Goal: Navigation & Orientation: Find specific page/section

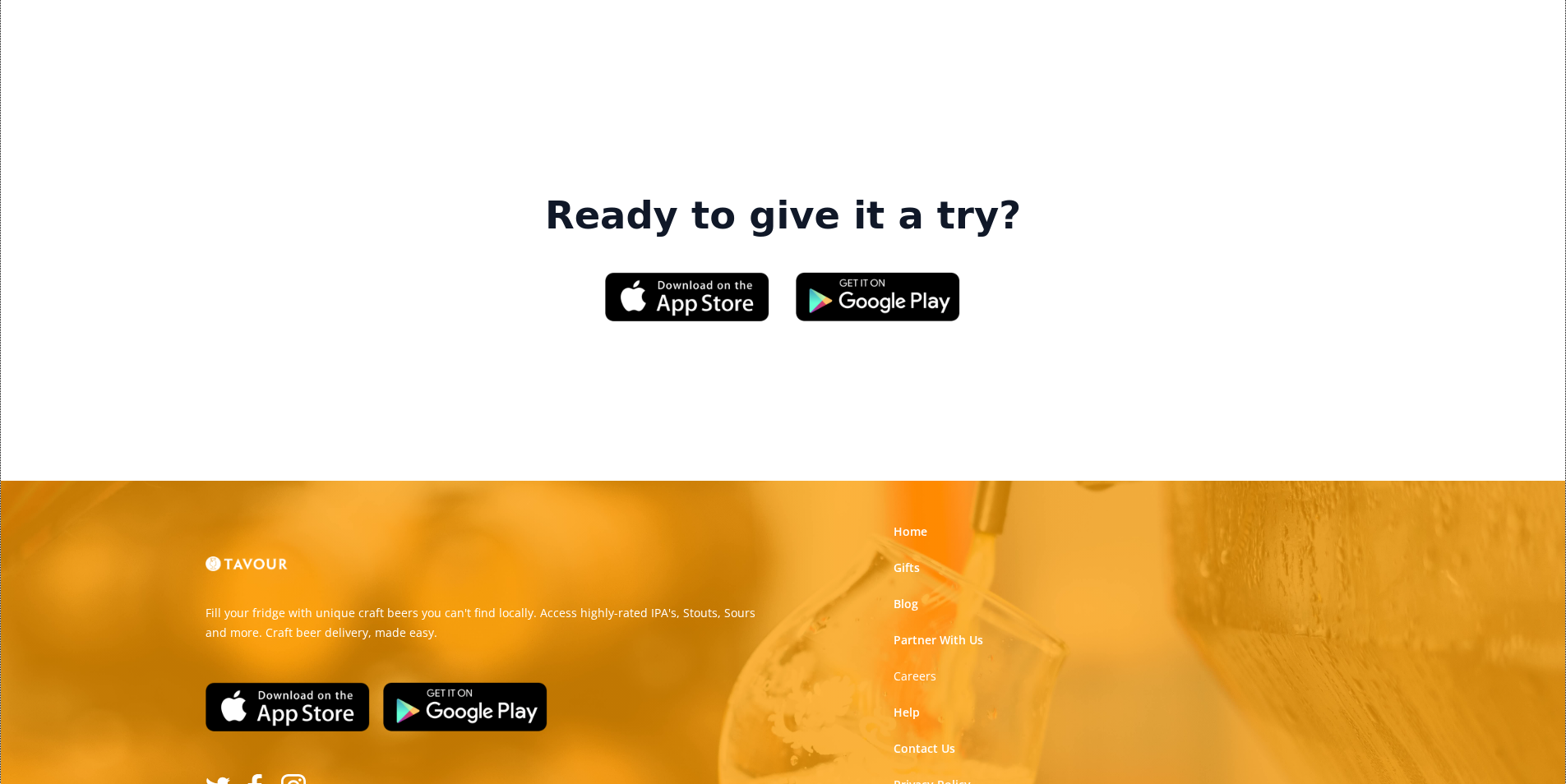
scroll to position [2465, 0]
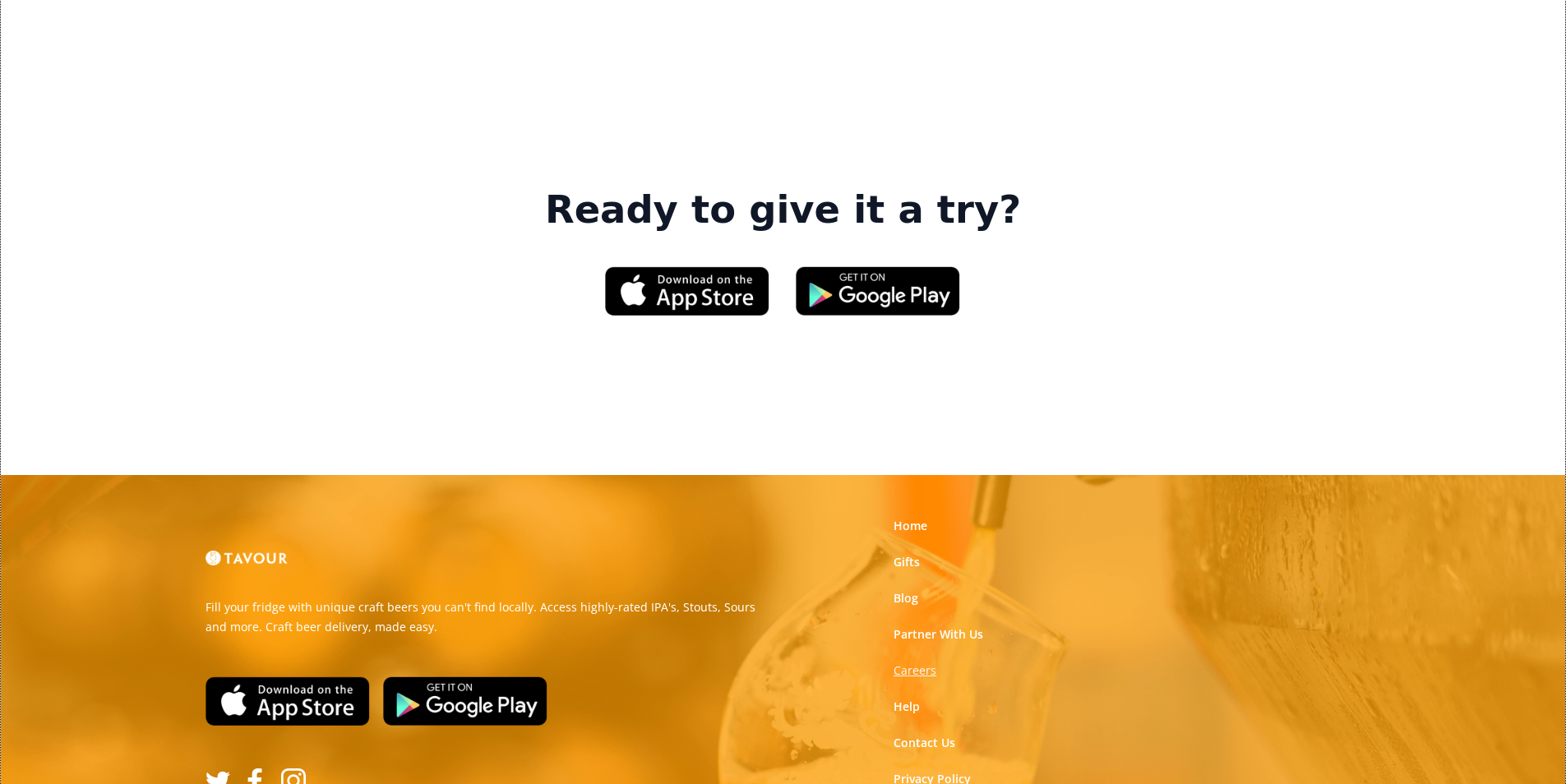
click at [930, 663] on strong "Careers" at bounding box center [914, 671] width 43 height 16
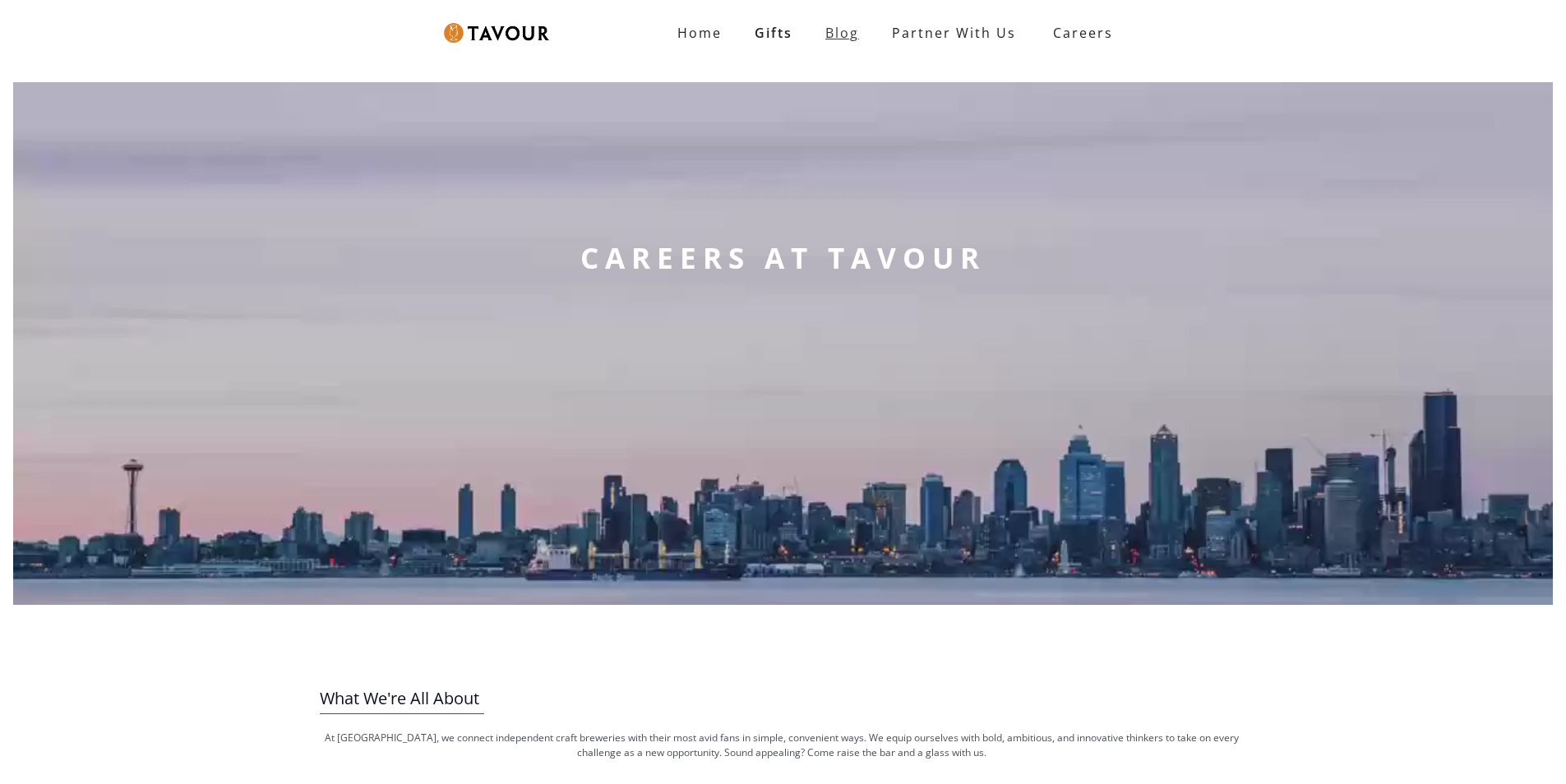
click at [856, 44] on link "Blog" at bounding box center [842, 33] width 67 height 33
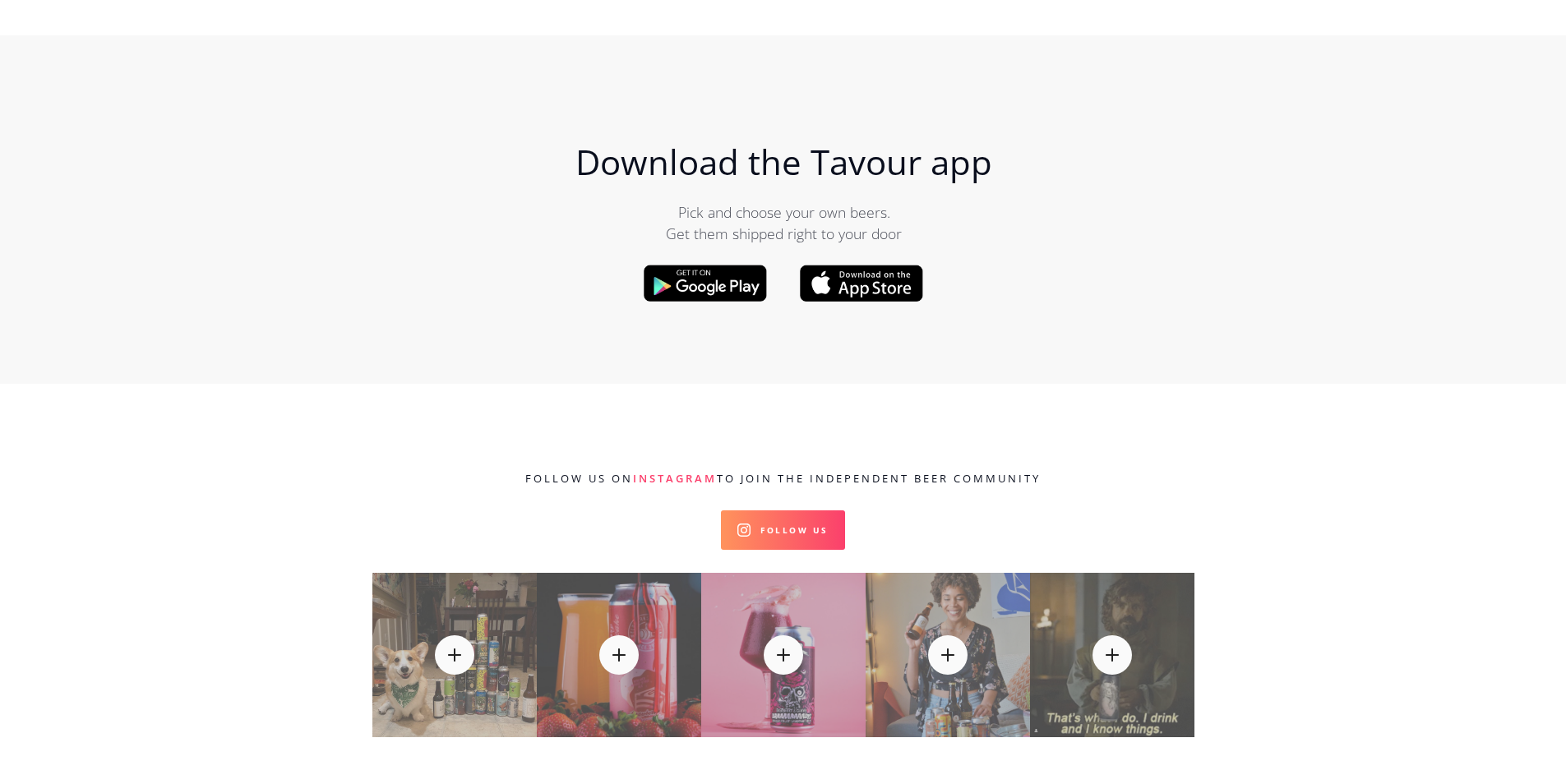
scroll to position [17339, 0]
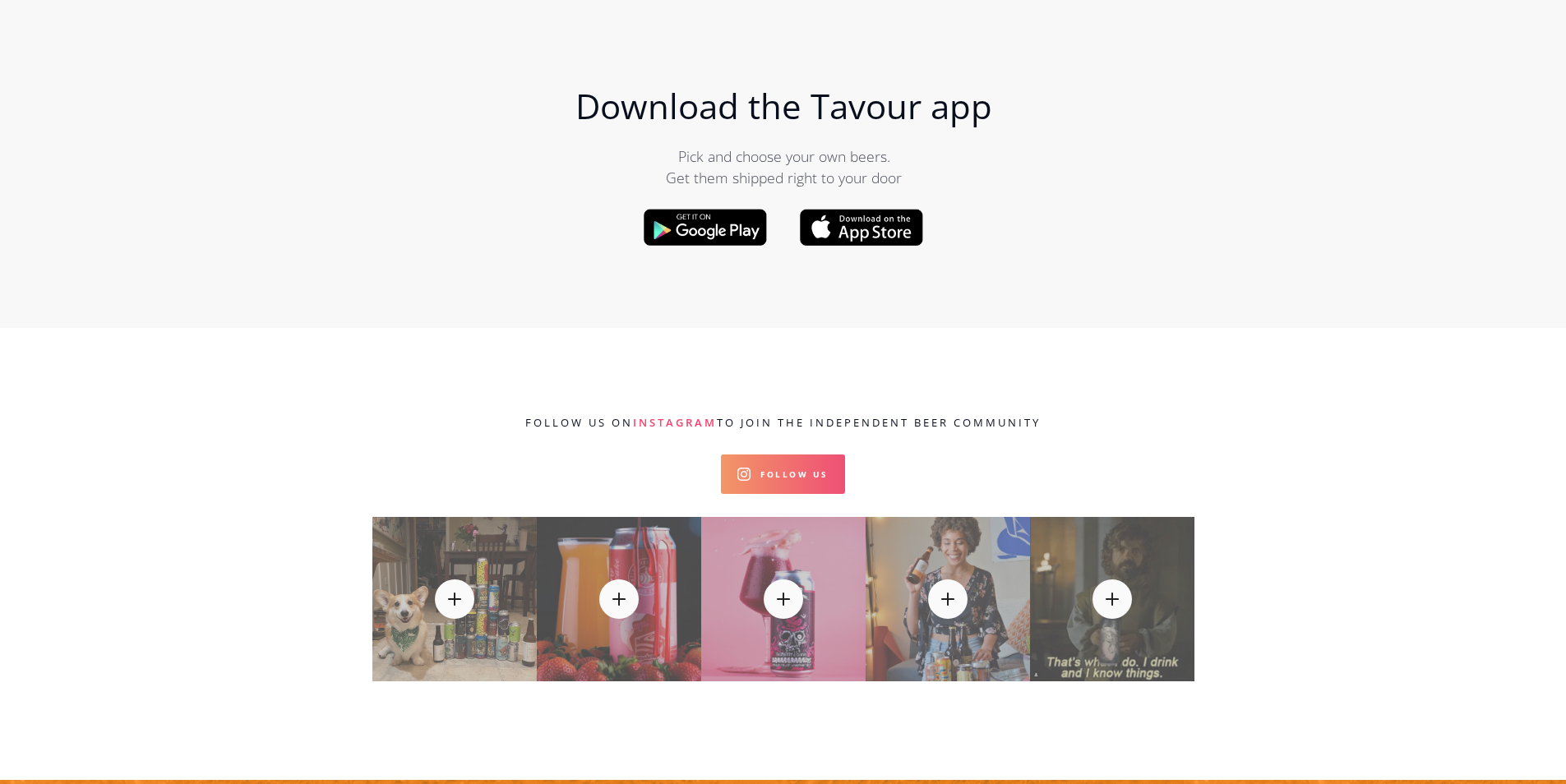
click at [808, 454] on link "Follow Us" at bounding box center [783, 474] width 124 height 40
